Goal: Navigation & Orientation: Find specific page/section

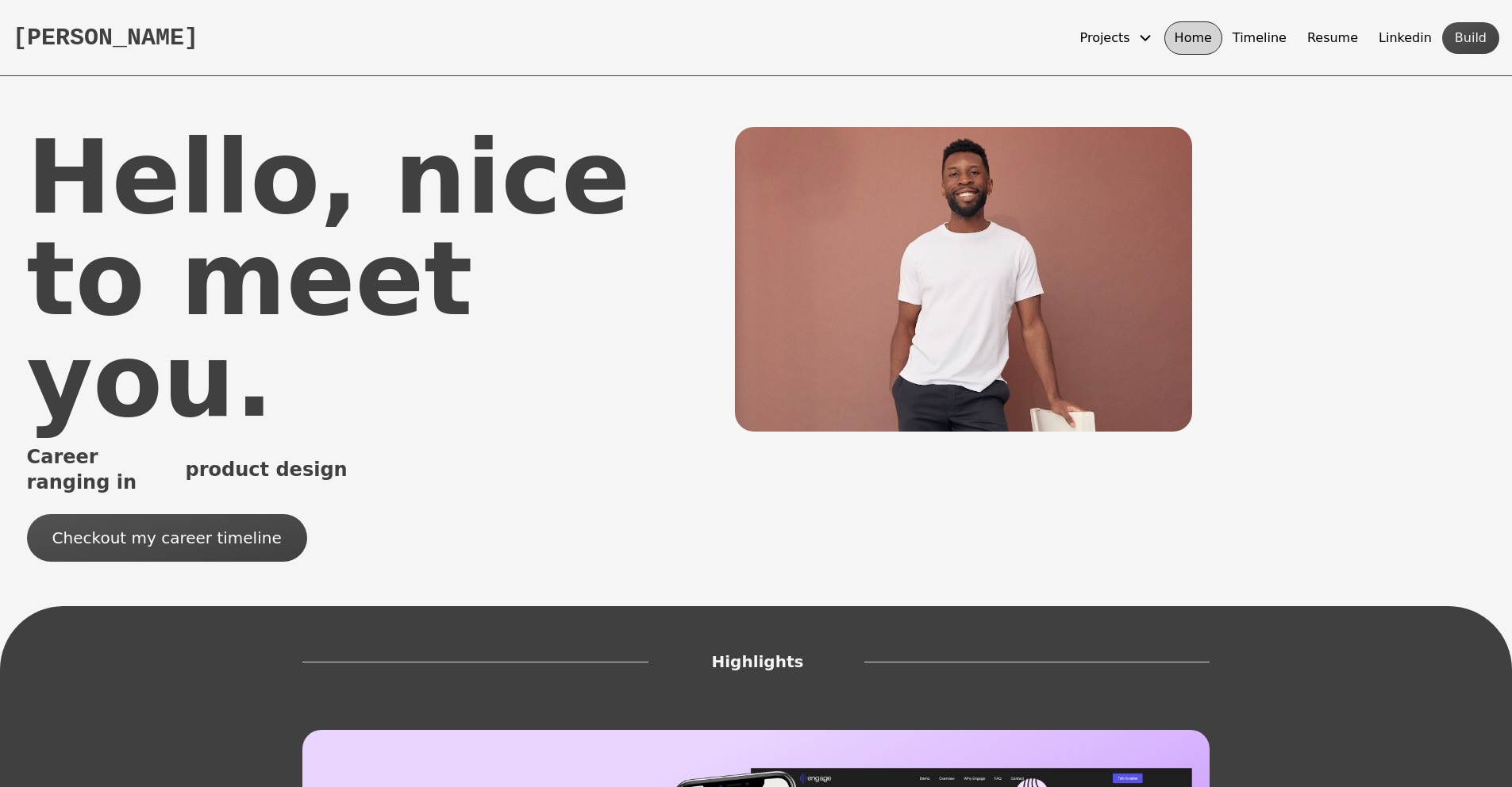
click at [1154, 45] on icon at bounding box center [1145, 38] width 18 height 18
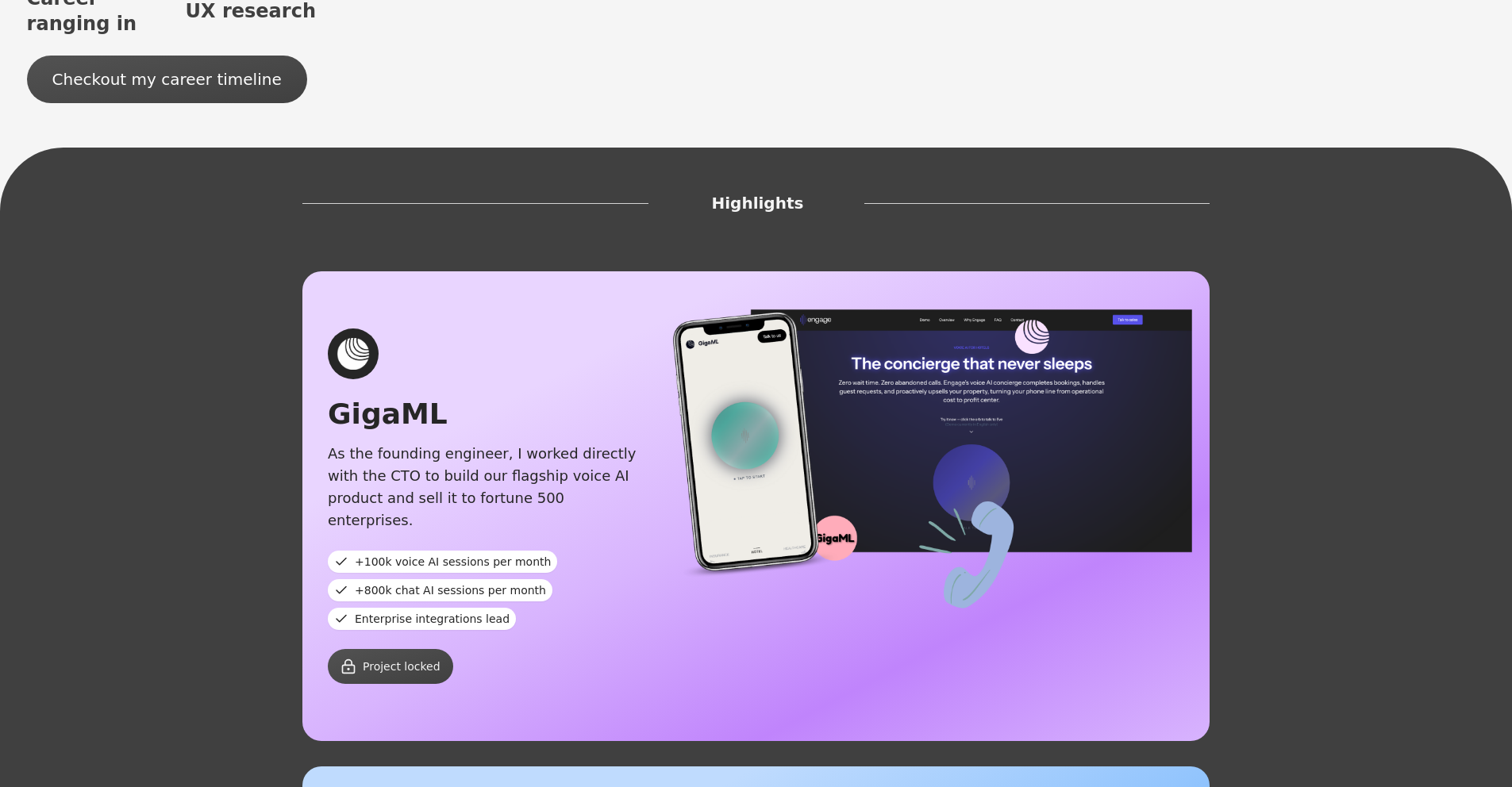
scroll to position [460, 0]
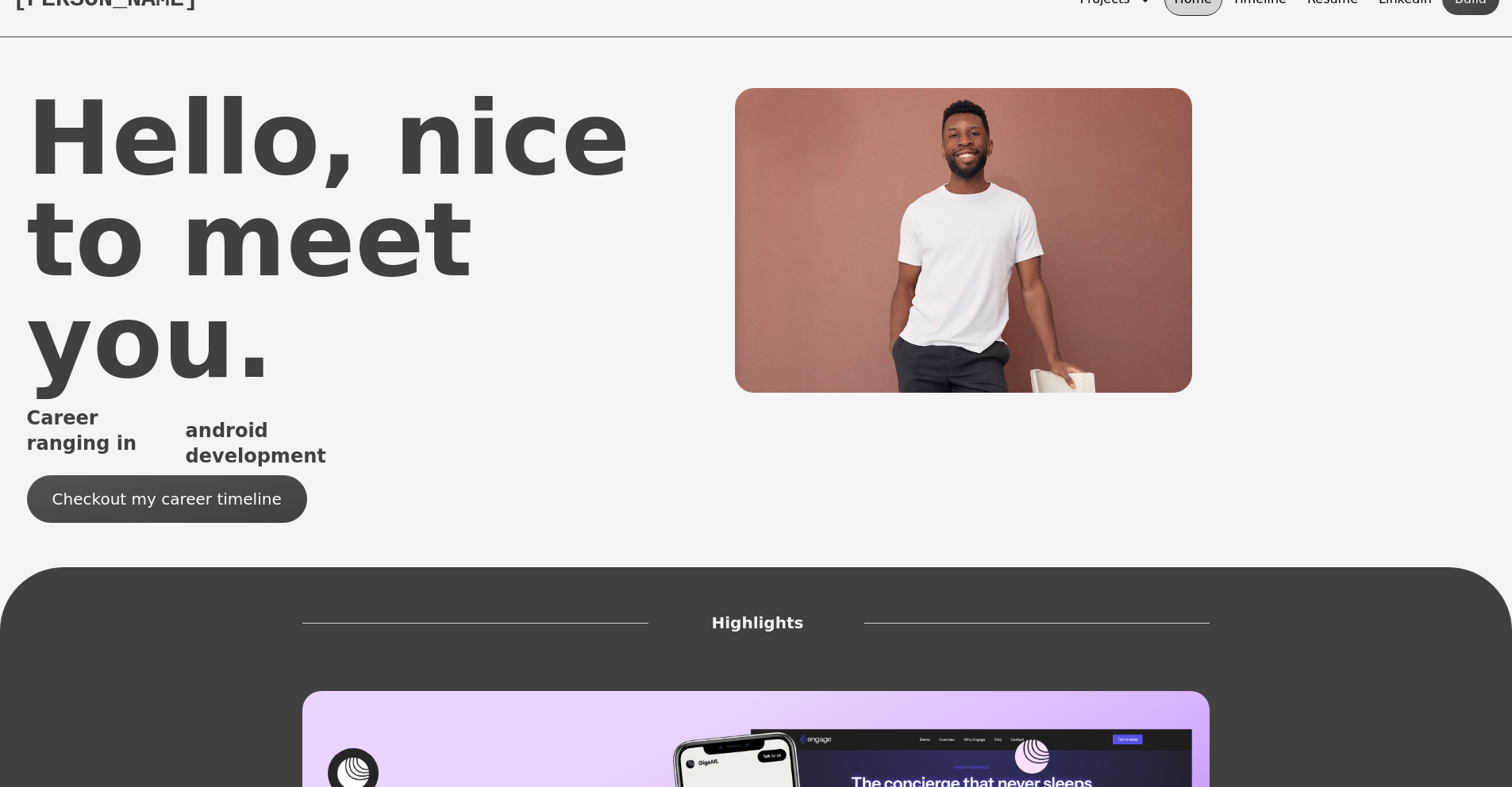
scroll to position [0, 0]
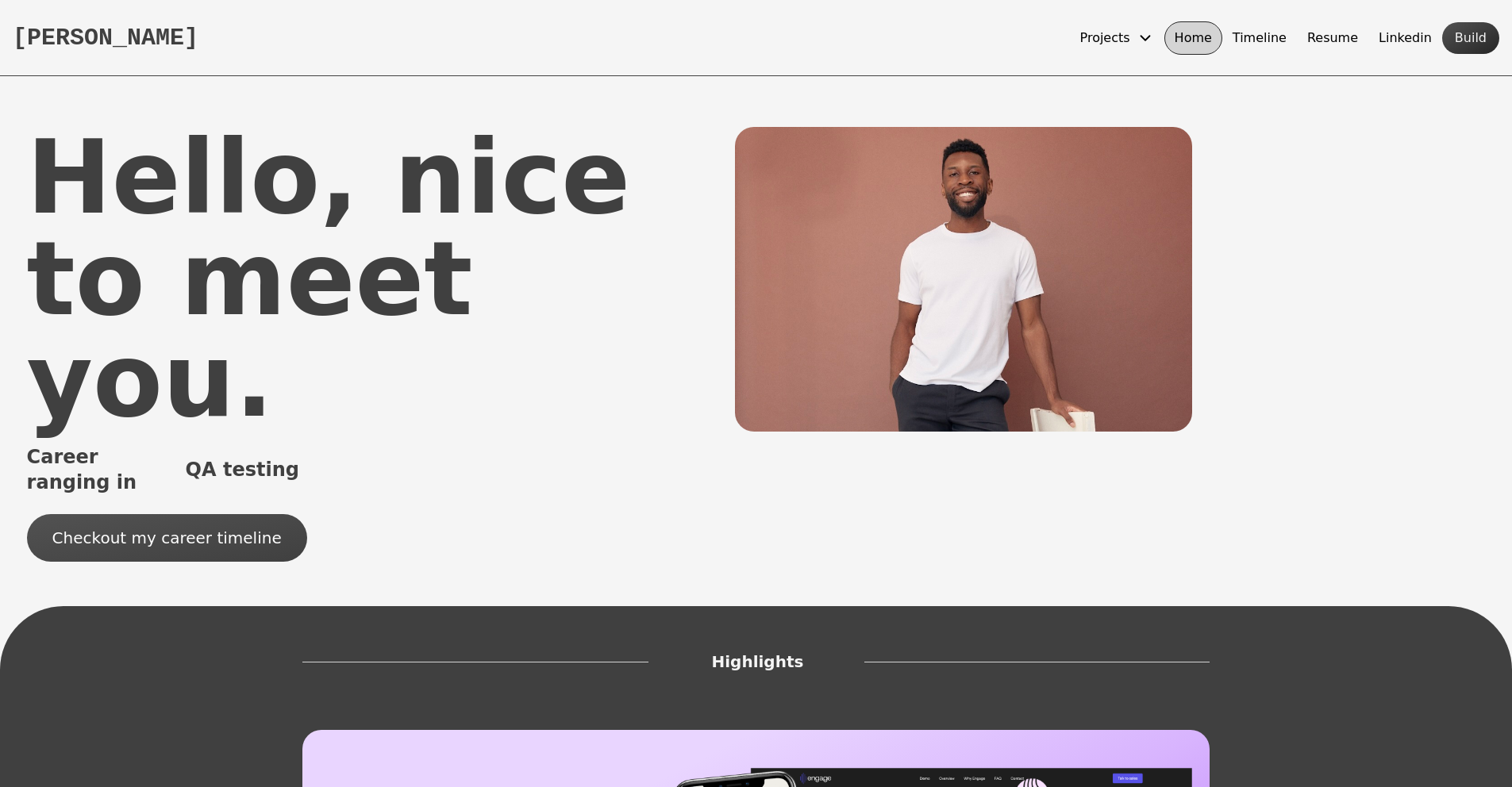
click at [1485, 49] on button "Build" at bounding box center [1471, 38] width 57 height 32
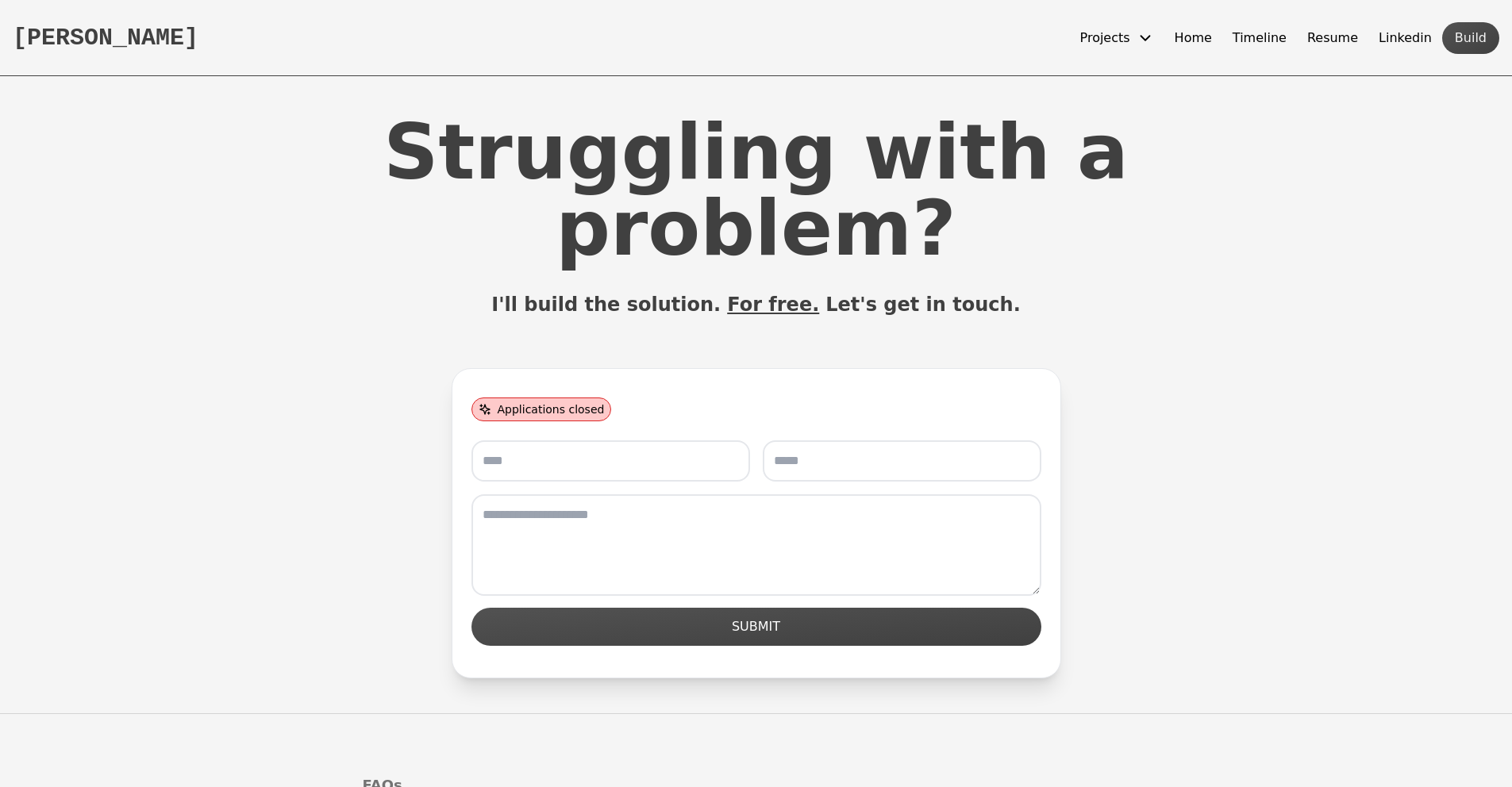
click at [721, 440] on input "text" at bounding box center [611, 461] width 279 height 41
drag, startPoint x: 741, startPoint y: 226, endPoint x: 799, endPoint y: 229, distance: 58.1
click at [799, 292] on span "For free." at bounding box center [773, 305] width 92 height 25
click at [929, 273] on div "Struggling with a problem? I'll build the solution. For free. Let's get in touc…" at bounding box center [756, 396] width 1016 height 564
click at [96, 51] on button "[PERSON_NAME]" at bounding box center [105, 37] width 176 height 27
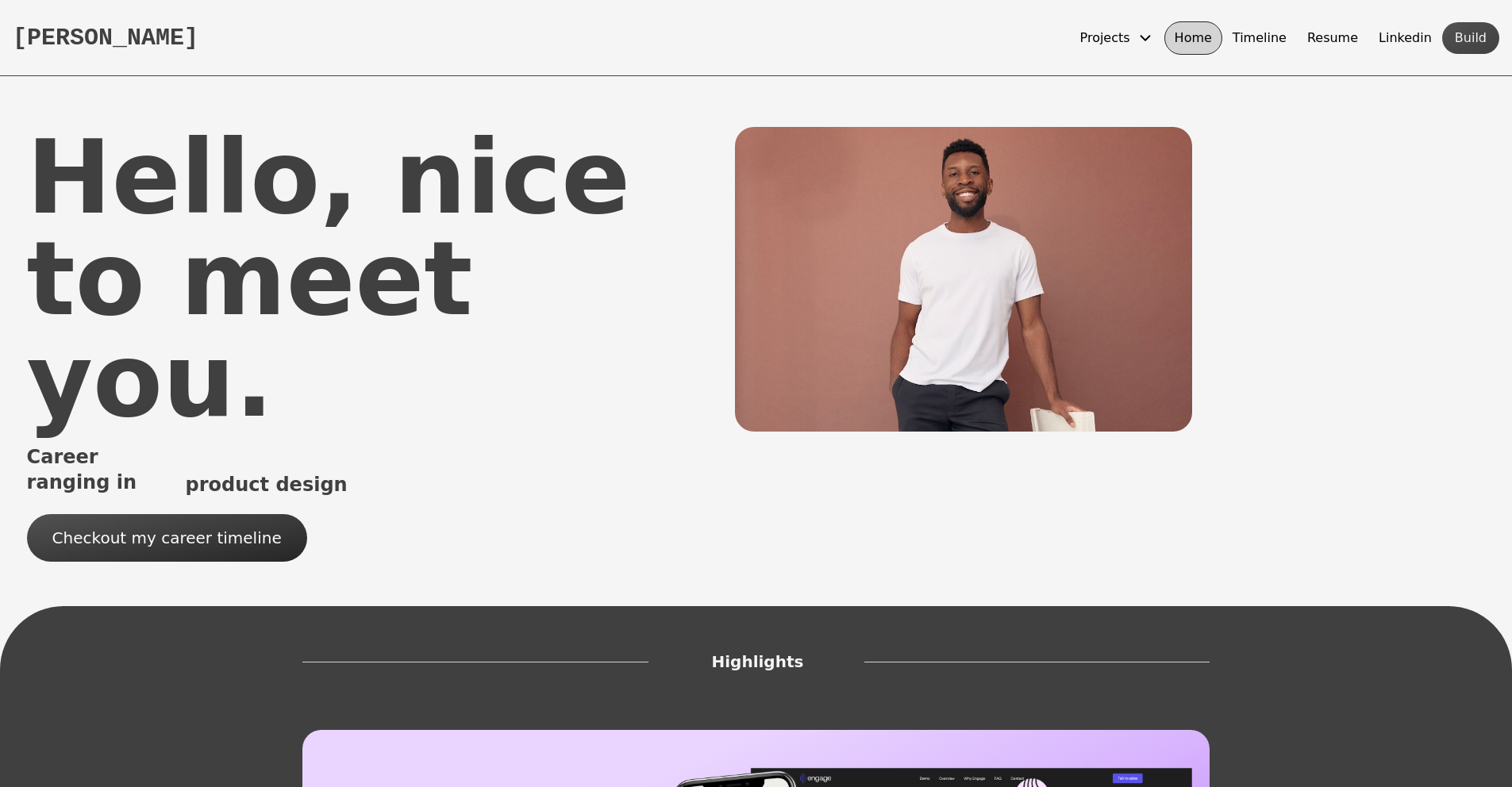
click at [222, 514] on button "Checkout my career timeline" at bounding box center [167, 538] width 281 height 48
